Goal: Information Seeking & Learning: Learn about a topic

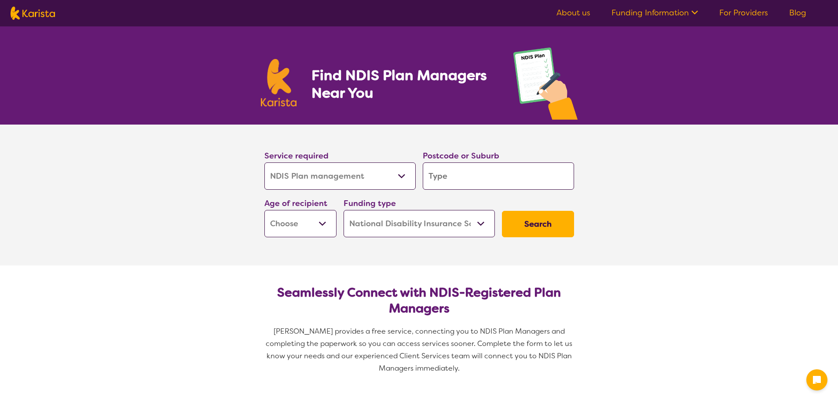
select select "NDIS Plan management"
select select "NDIS"
select select "NDIS Plan management"
select select "NDIS"
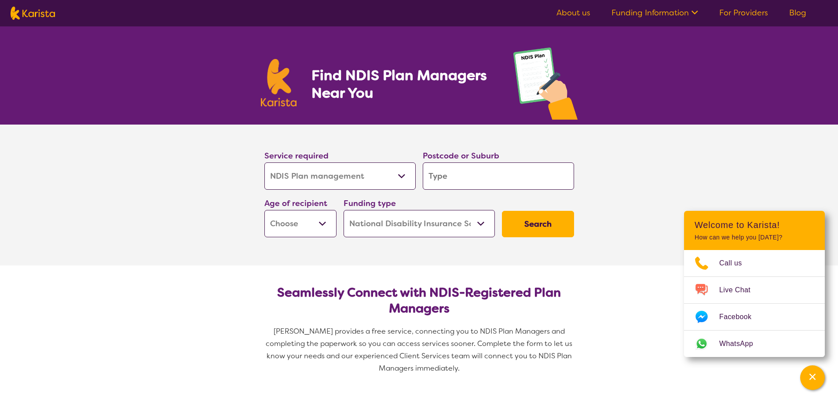
click at [324, 225] on select "Early Childhood - 0 to 9 Child - 10 to 11 Adolescent - 12 to 17 Adult - 18 to 6…" at bounding box center [300, 223] width 72 height 27
select select "AS"
click at [264, 210] on select "Early Childhood - 0 to 9 Child - 10 to 11 Adolescent - 12 to 17 Adult - 18 to 6…" at bounding box center [300, 223] width 72 height 27
select select "AS"
click at [534, 223] on button "Search" at bounding box center [538, 224] width 72 height 26
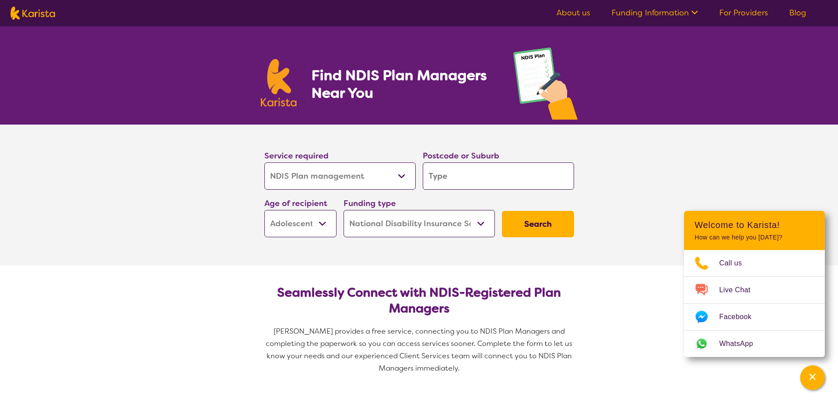
click at [450, 173] on input "search" at bounding box center [498, 175] width 151 height 27
type input "3"
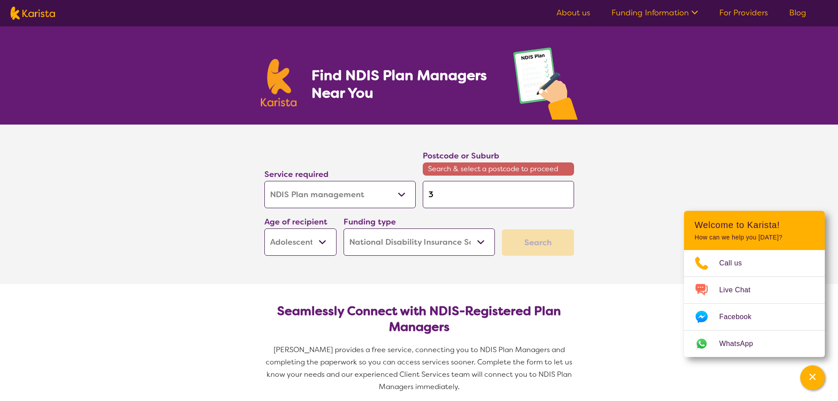
type input "33"
type input "333"
type input "3335"
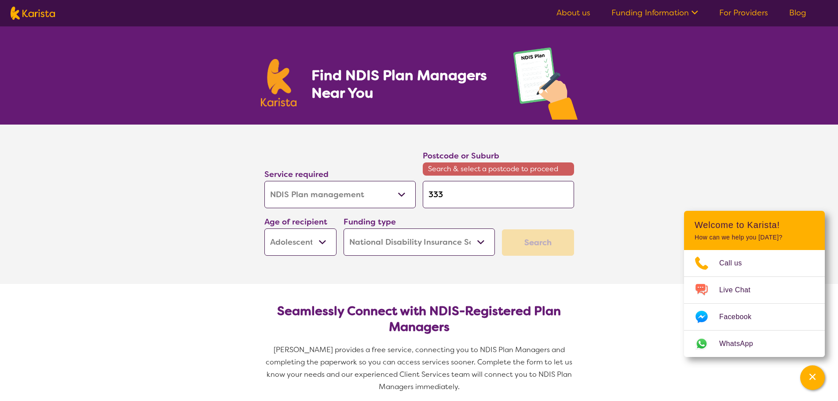
type input "3335"
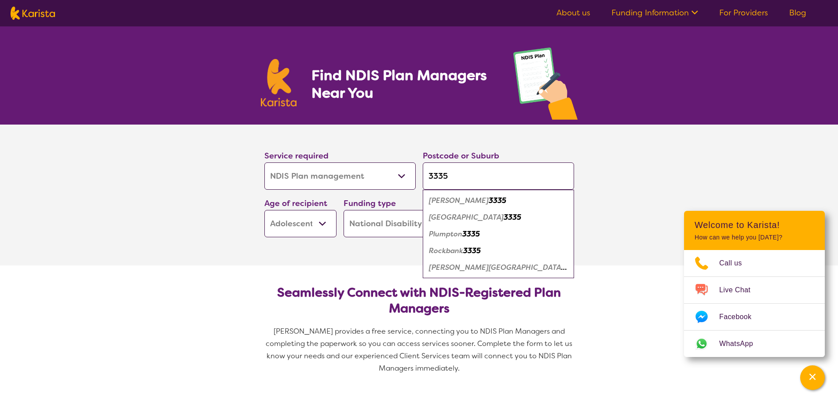
type input "333"
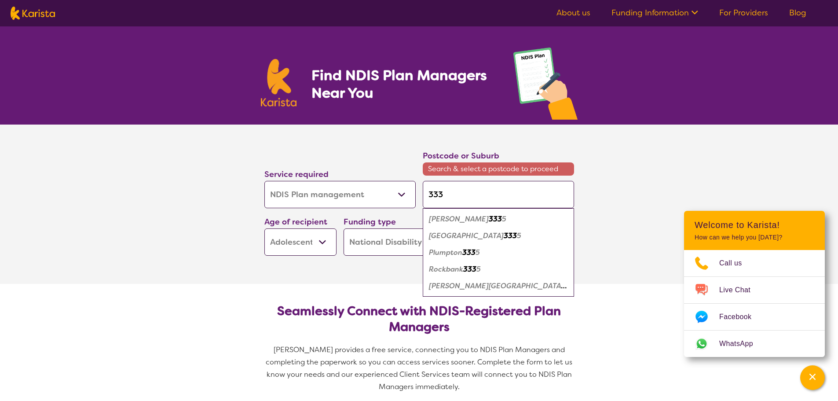
type input "3338"
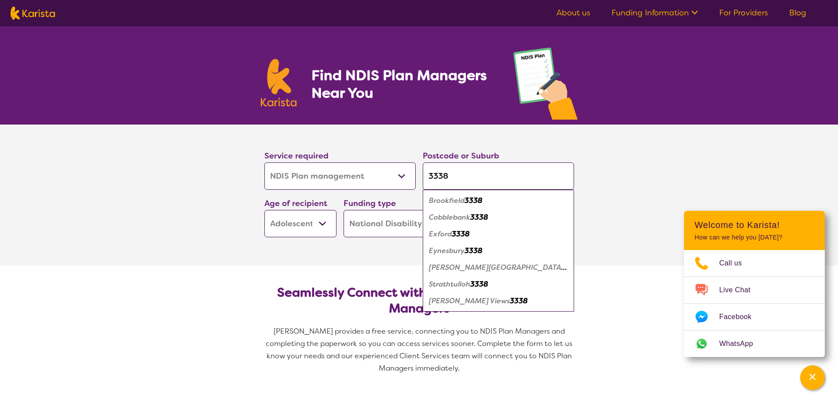
type input "3338"
click at [447, 267] on em "[PERSON_NAME][GEOGRAPHIC_DATA]" at bounding box center [498, 267] width 138 height 9
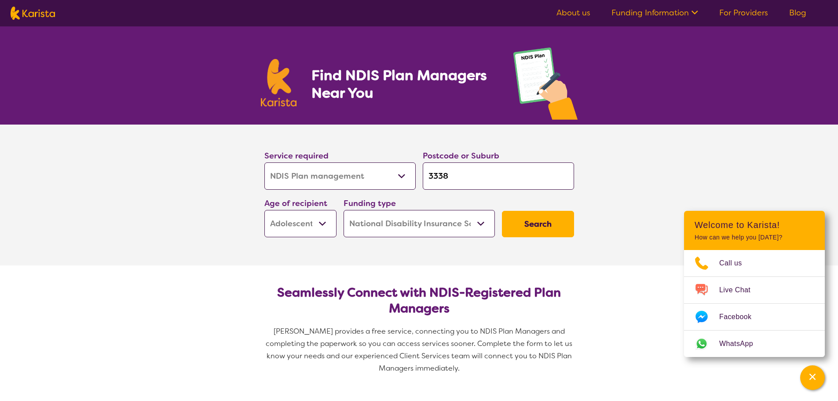
click at [542, 226] on button "Search" at bounding box center [538, 224] width 72 height 26
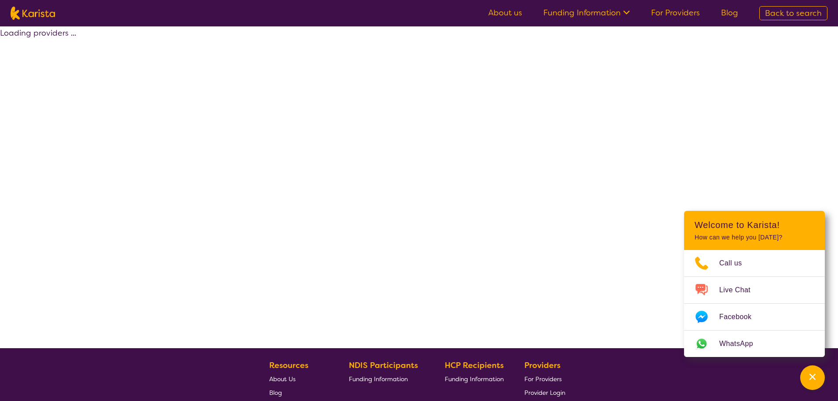
select select "by_score"
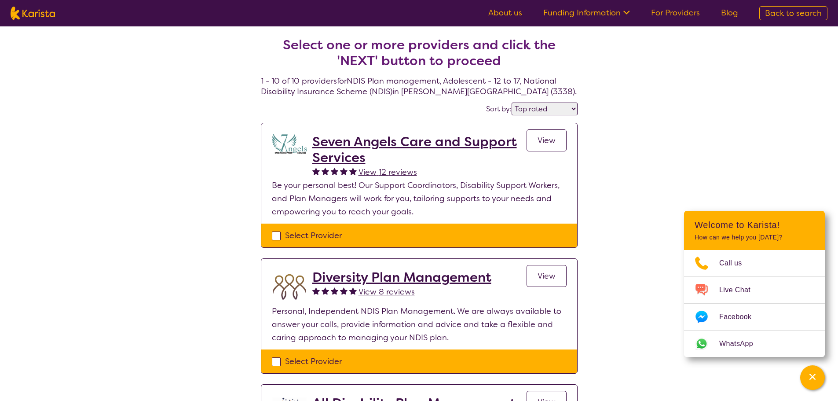
click at [676, 13] on link "For Providers" at bounding box center [675, 12] width 49 height 11
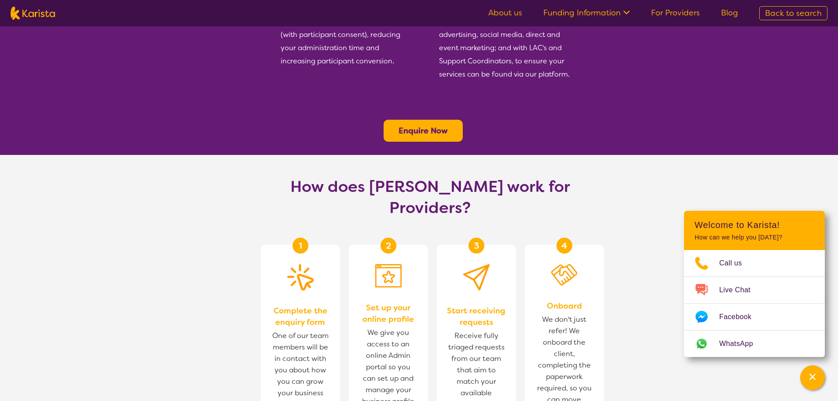
scroll to position [44, 0]
